Goal: Task Accomplishment & Management: Manage account settings

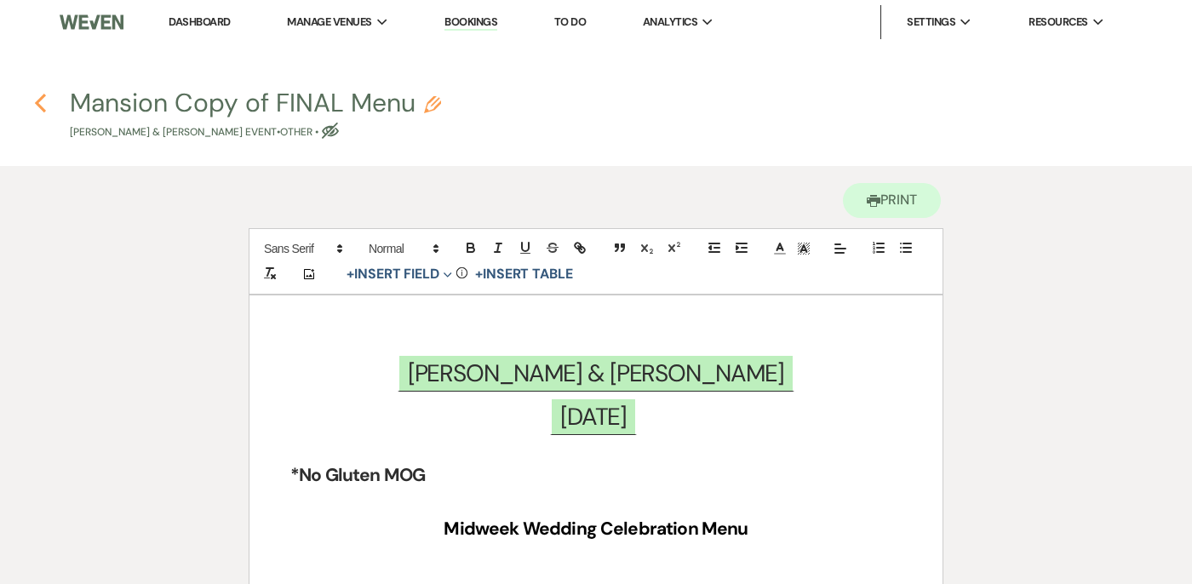
click at [38, 100] on use "button" at bounding box center [40, 103] width 11 height 19
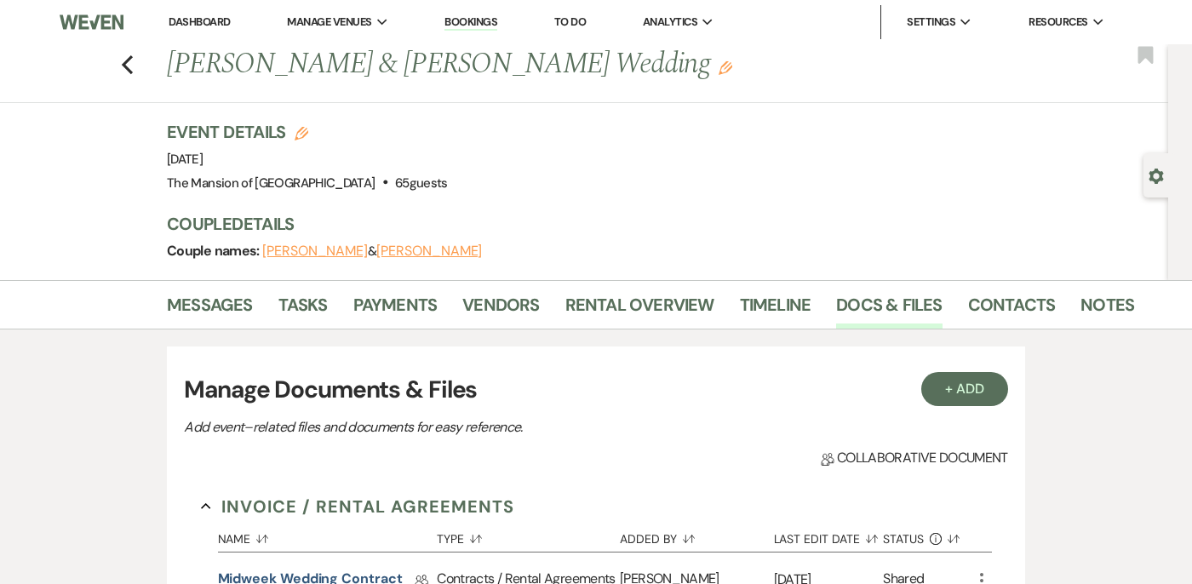
scroll to position [937, 0]
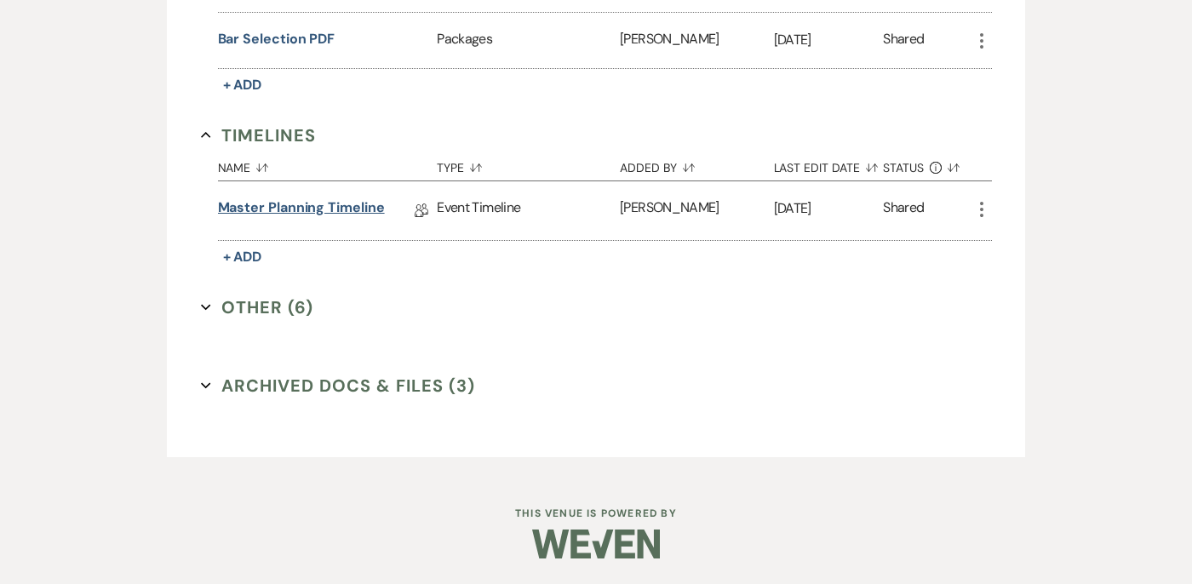
click at [263, 215] on link "Master Planning Timeline" at bounding box center [301, 211] width 167 height 26
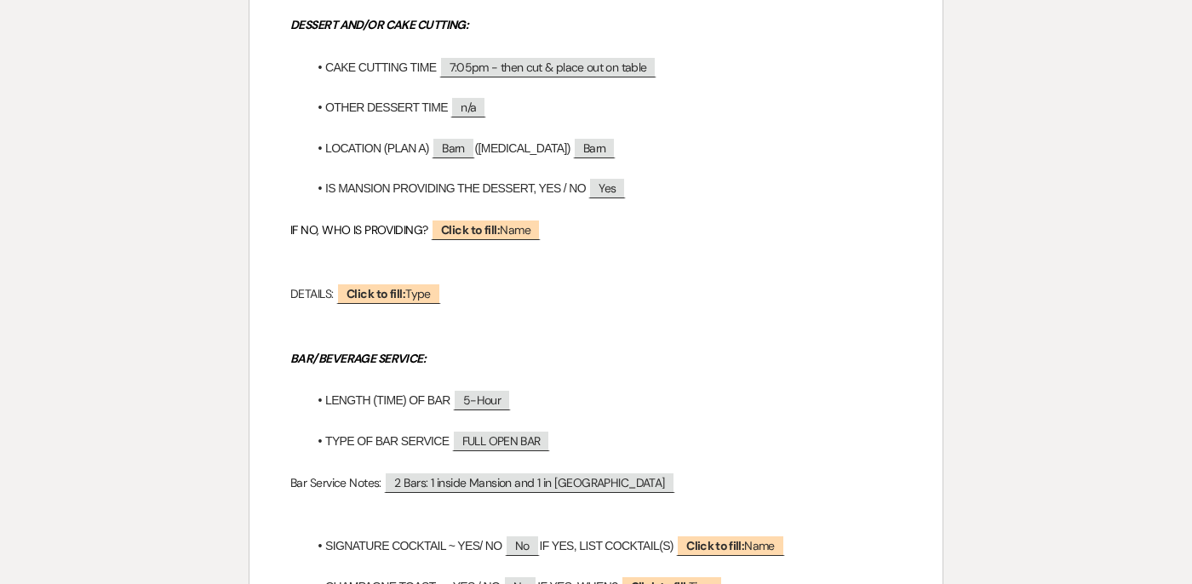
scroll to position [1701, 0]
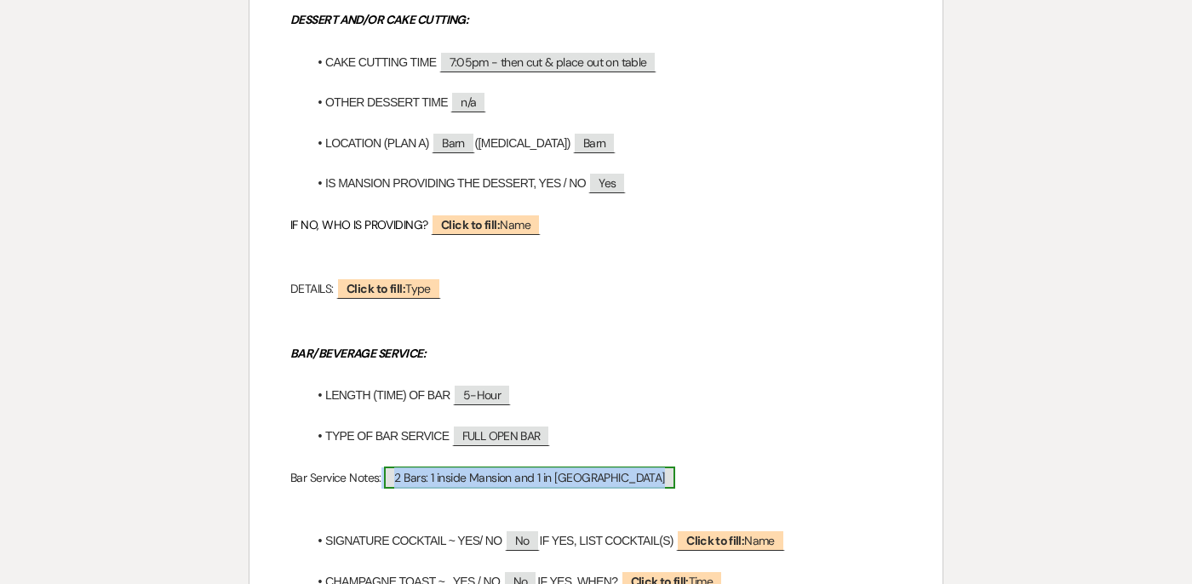
click at [459, 477] on span "2 Bars: 1 inside Mansion and 1 in [GEOGRAPHIC_DATA]" at bounding box center [529, 478] width 290 height 22
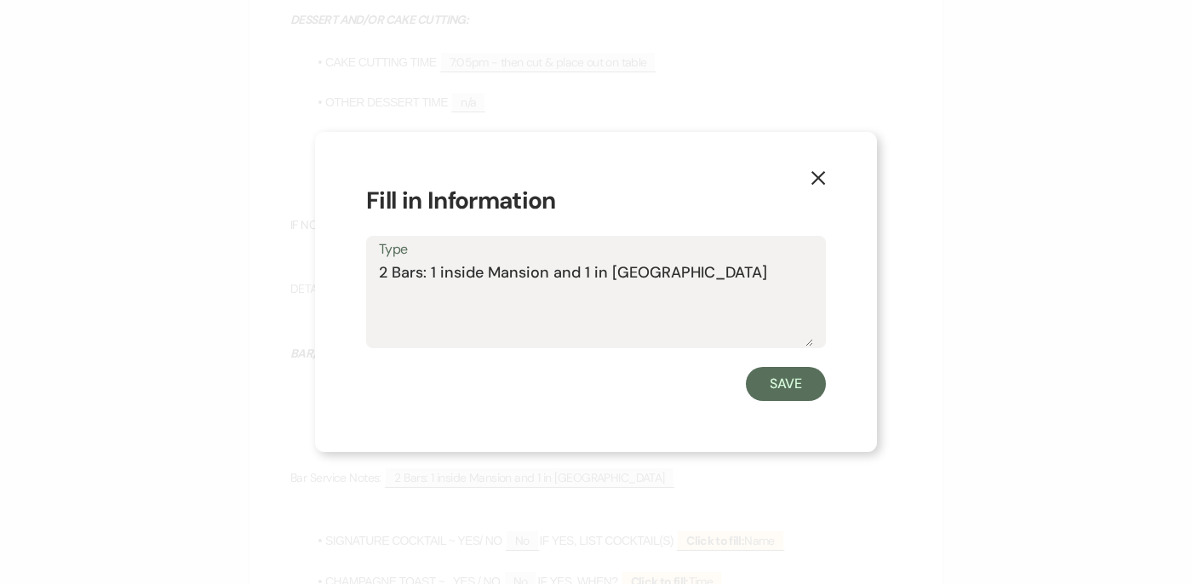
drag, startPoint x: 548, startPoint y: 270, endPoint x: 439, endPoint y: 276, distance: 109.2
click at [439, 276] on textarea "2 Bars: 1 inside Mansion and 1 in [GEOGRAPHIC_DATA]" at bounding box center [596, 303] width 434 height 85
type textarea "2 Bars: 1 under tent and 1 in Barn"
click at [783, 388] on button "Save" at bounding box center [786, 384] width 80 height 34
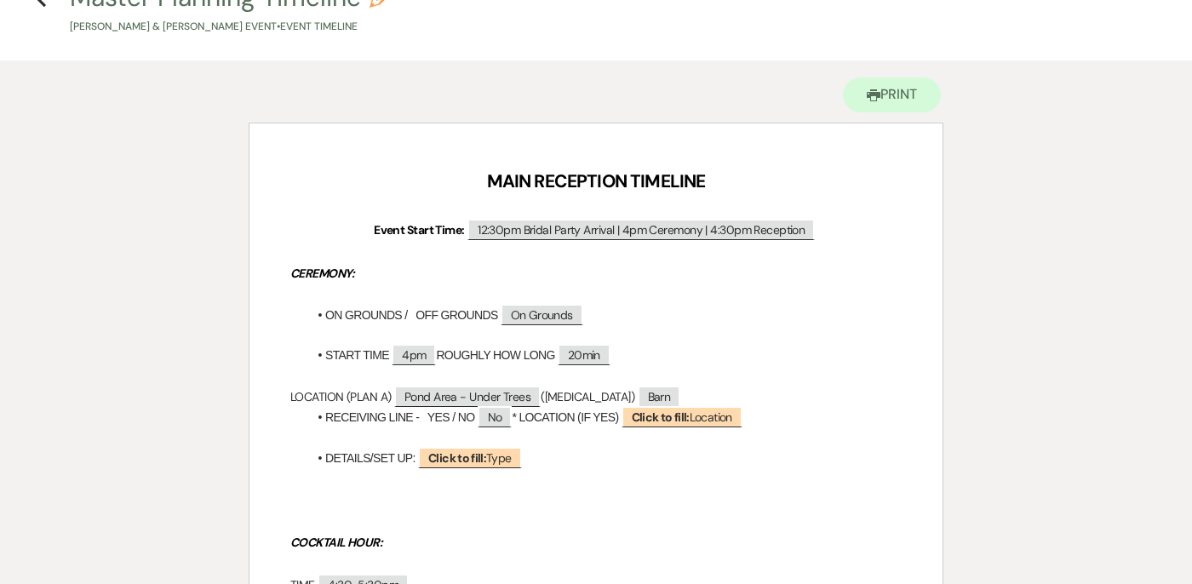
scroll to position [0, 0]
